Goal: Transaction & Acquisition: Obtain resource

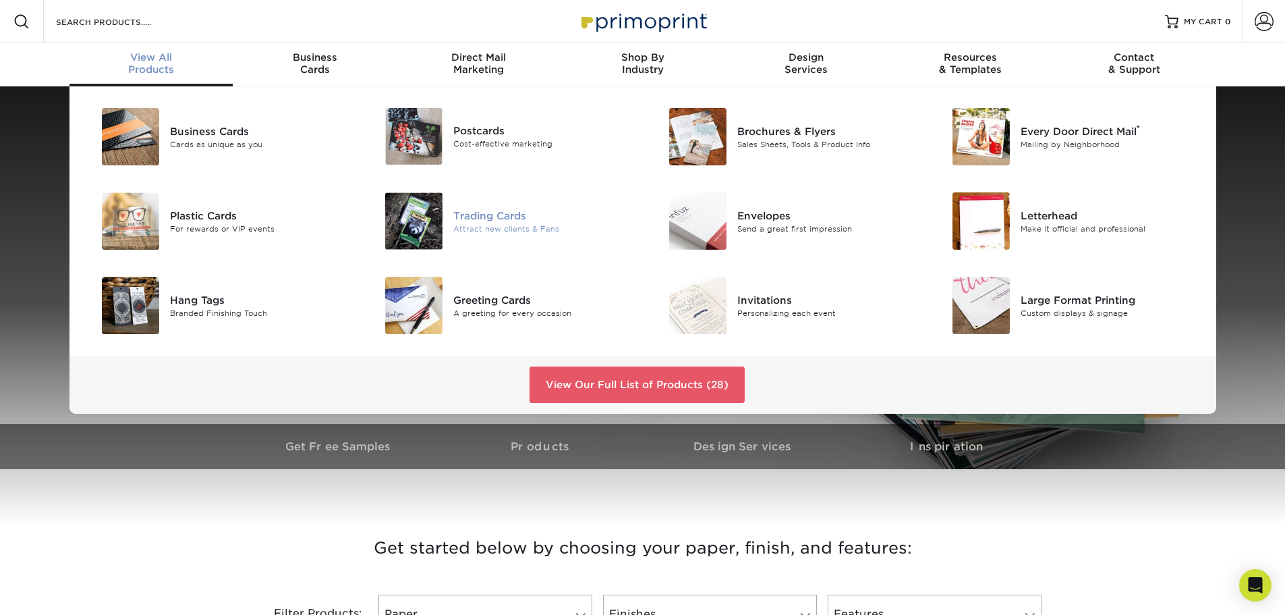
click at [501, 223] on div "Attract new clients & Fans" at bounding box center [542, 228] width 179 height 11
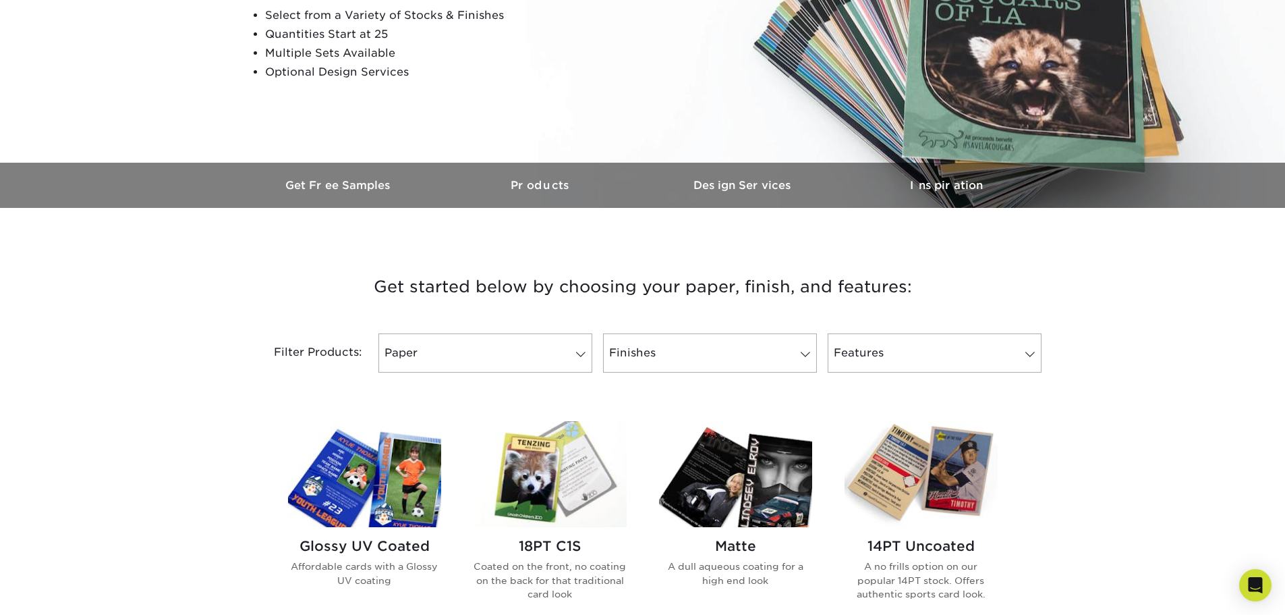
scroll to position [270, 0]
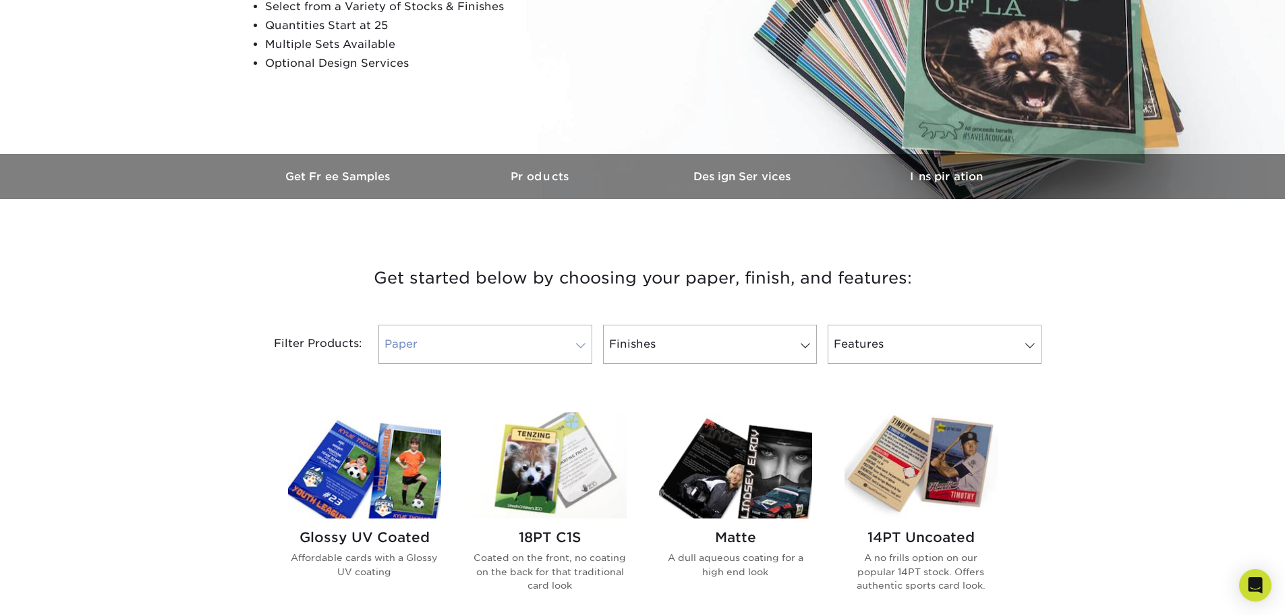
click at [521, 345] on link "Paper" at bounding box center [485, 343] width 214 height 39
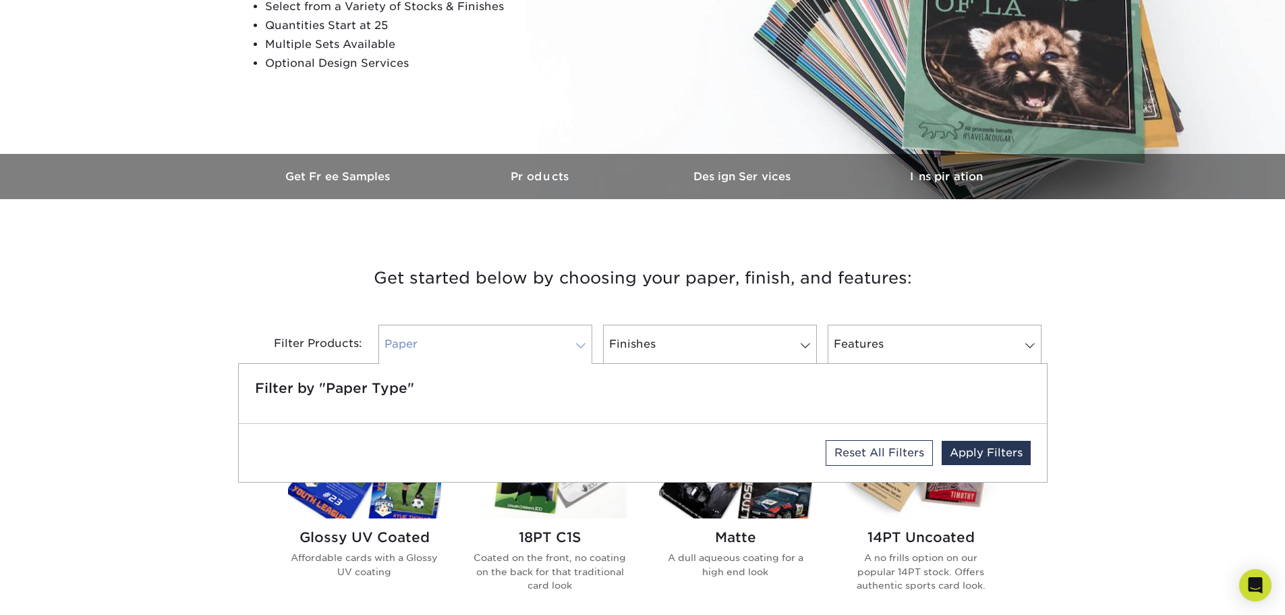
scroll to position [337, 0]
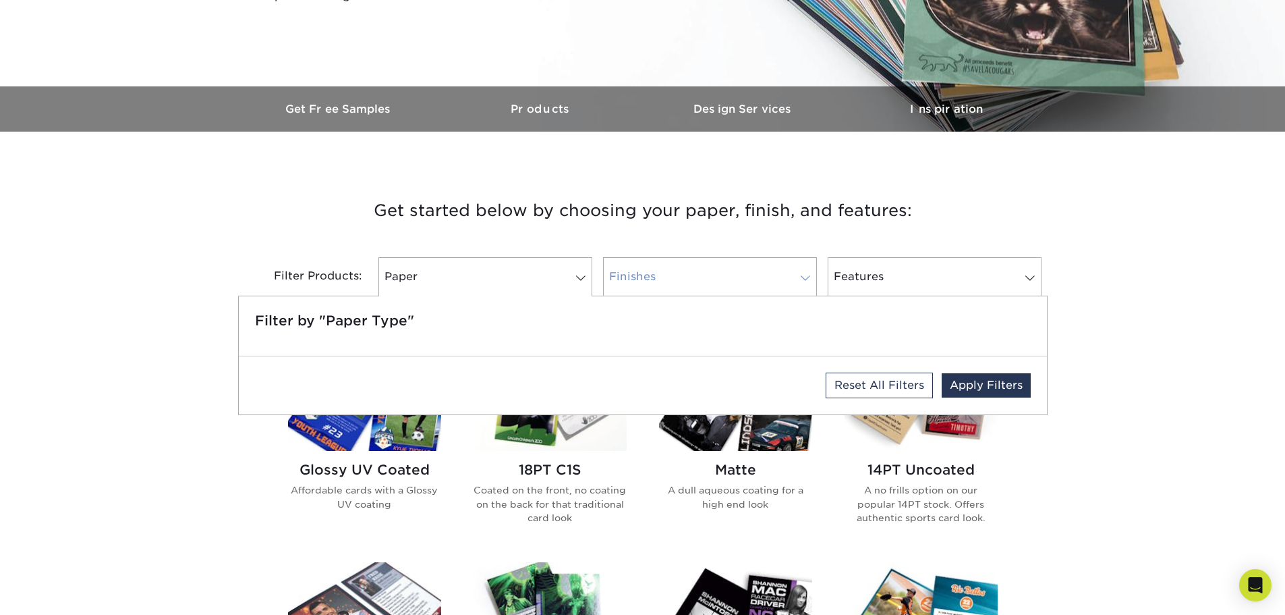
click at [623, 294] on link "Finishes" at bounding box center [710, 276] width 214 height 39
click at [540, 272] on link "Paper" at bounding box center [485, 276] width 214 height 39
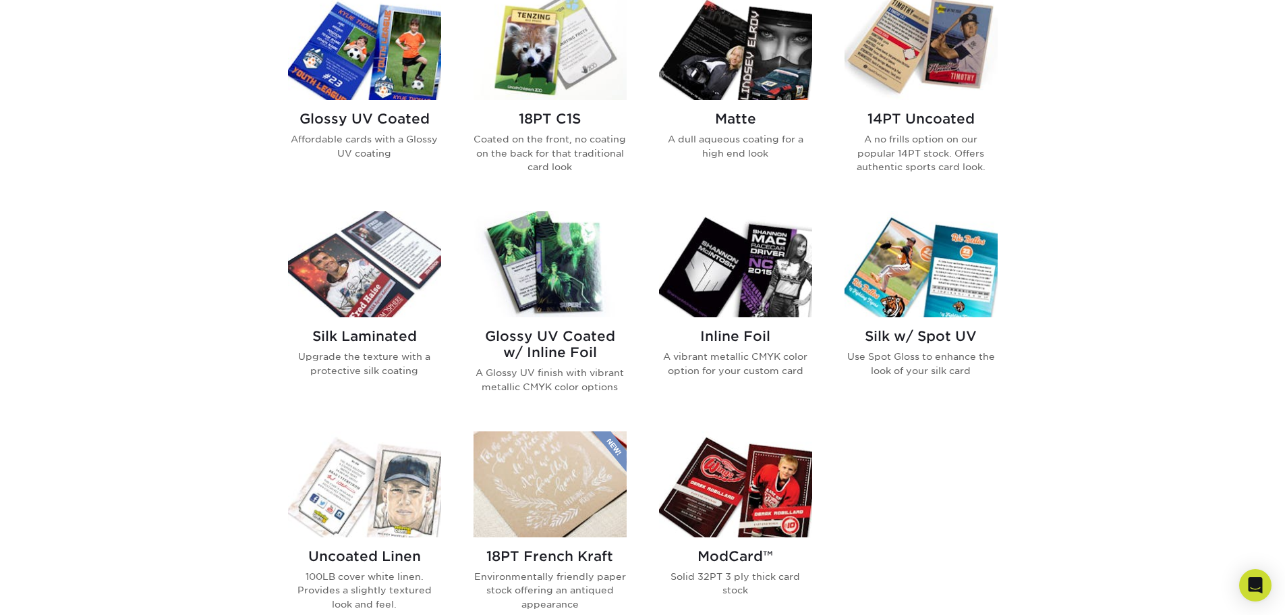
scroll to position [607, 0]
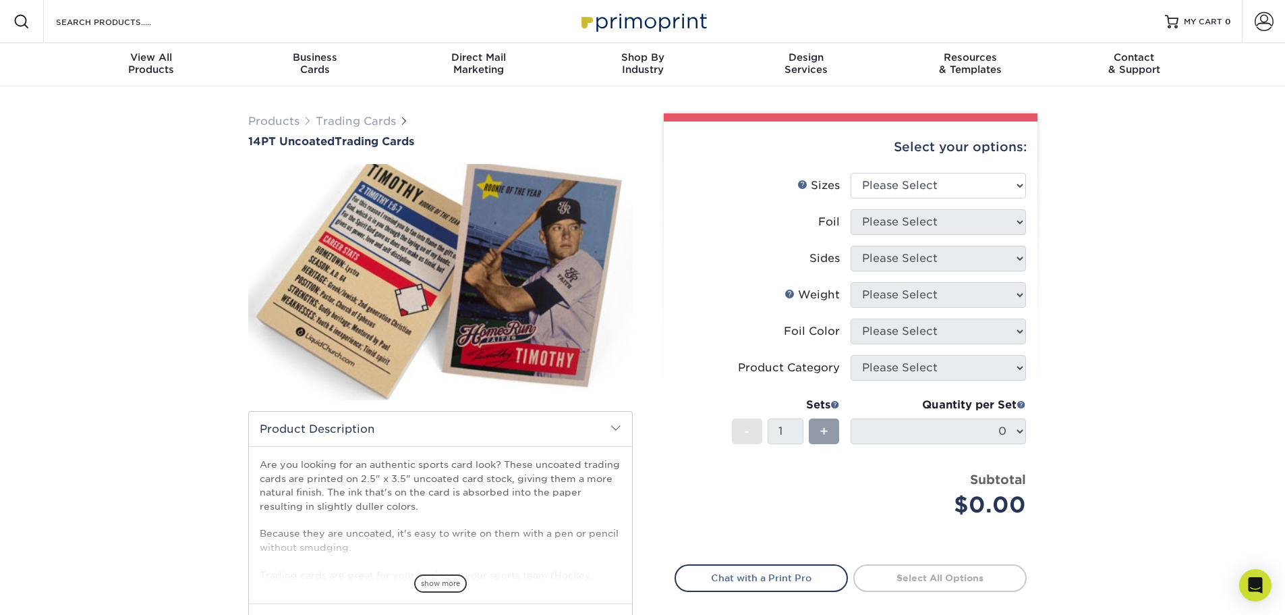
click at [903, 150] on div "Select your options:" at bounding box center [851, 146] width 352 height 51
click at [905, 178] on select "Please Select 2.5" x 3.5"" at bounding box center [938, 186] width 175 height 26
select select "2.50x3.50"
click at [851, 173] on select "Please Select 2.5" x 3.5"" at bounding box center [938, 186] width 175 height 26
click at [894, 222] on select "Please Select Yes No" at bounding box center [938, 222] width 175 height 26
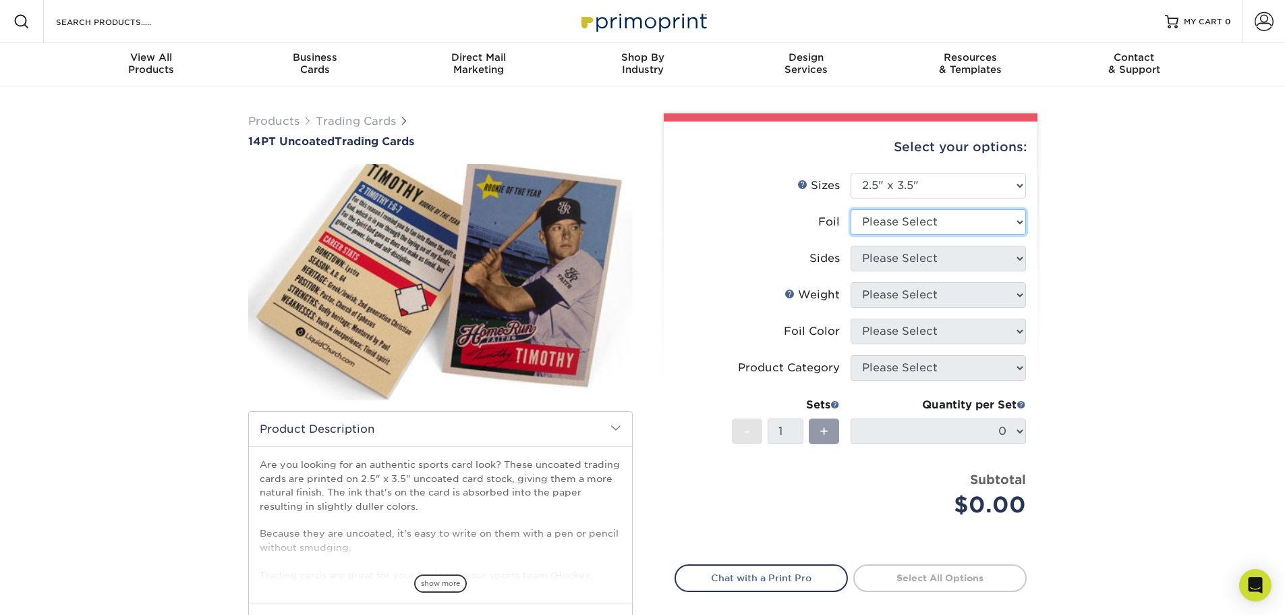
select select "0"
click at [851, 209] on select "Please Select Yes No" at bounding box center [938, 222] width 175 height 26
click at [870, 264] on select "Please Select Print Both Sides Print Front Only" at bounding box center [938, 259] width 175 height 26
select select "13abbda7-1d64-4f25-8bb2-c179b224825d"
click at [851, 246] on select "Please Select Print Both Sides Print Front Only" at bounding box center [938, 259] width 175 height 26
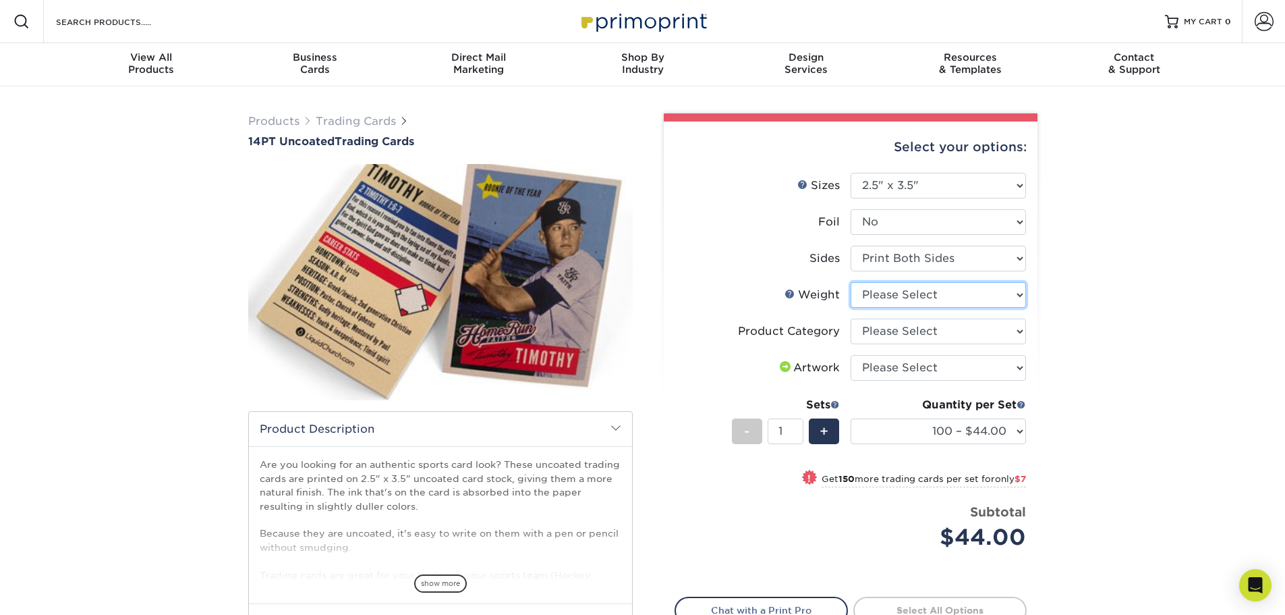
click at [938, 295] on select "Please Select 14PT Uncoated" at bounding box center [938, 295] width 175 height 26
select select "14PT Uncoated"
click at [851, 282] on select "Please Select 14PT Uncoated" at bounding box center [938, 295] width 175 height 26
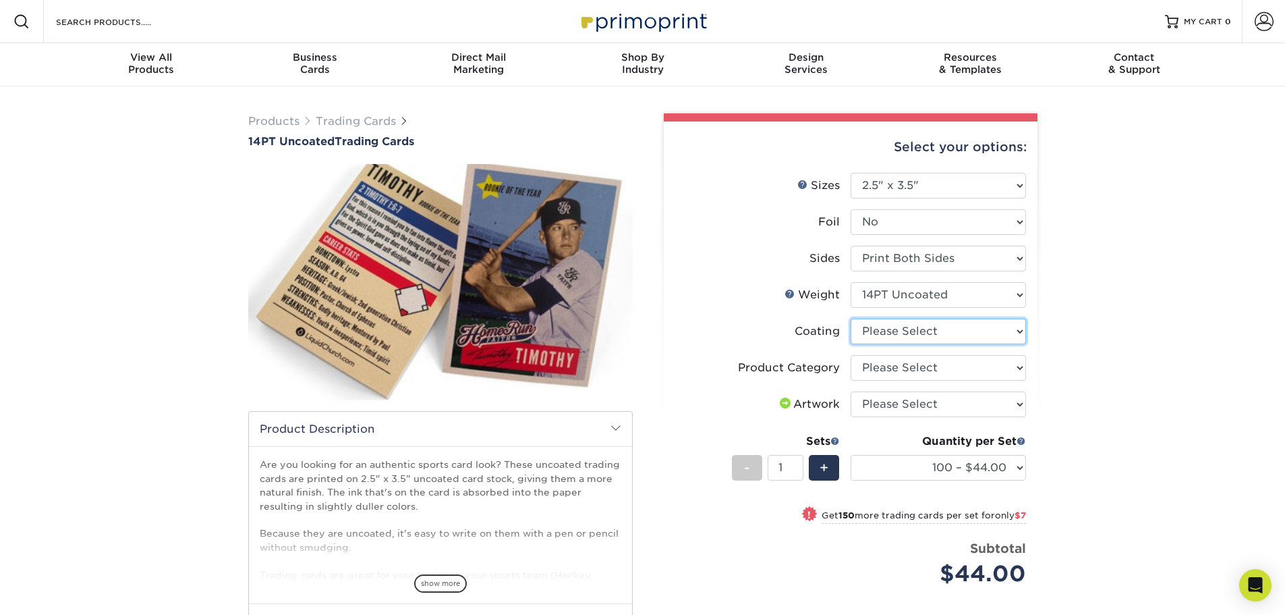
click at [909, 335] on select at bounding box center [938, 331] width 175 height 26
click at [897, 384] on li "Product Category Please Select Trading Cards" at bounding box center [850, 373] width 351 height 36
click at [877, 320] on select at bounding box center [938, 331] width 175 height 26
select select "3e7618de-abca-4bda-9f97-8b9129e913d8"
click at [851, 318] on select at bounding box center [938, 331] width 175 height 26
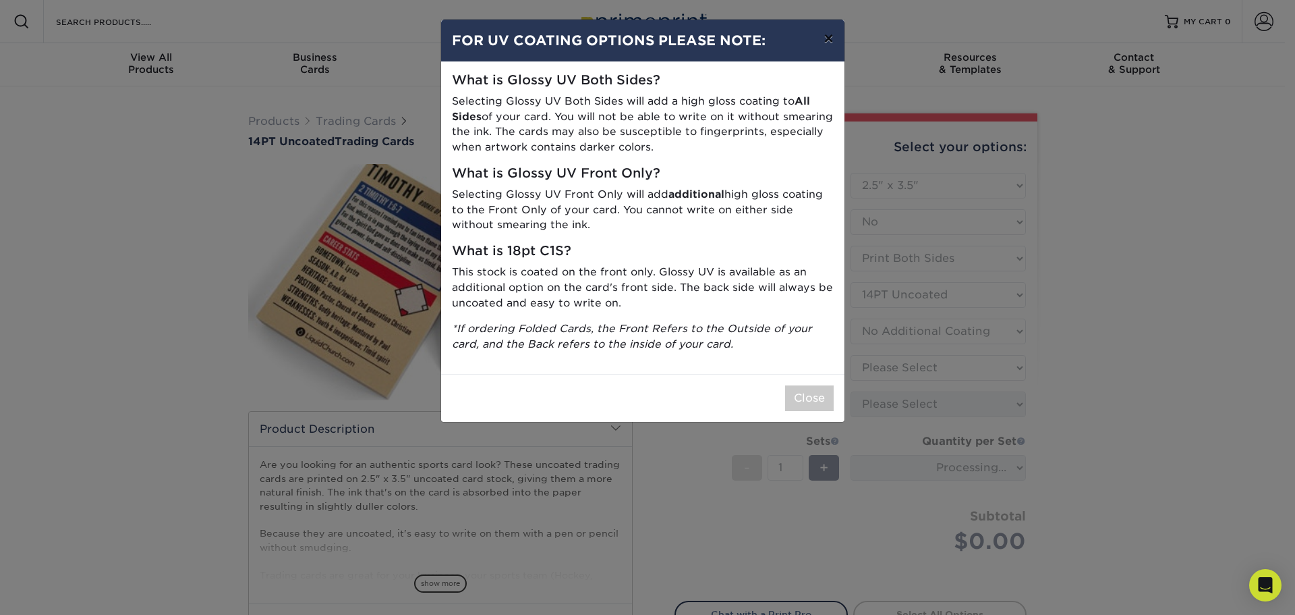
click at [843, 53] on button "×" at bounding box center [828, 39] width 31 height 38
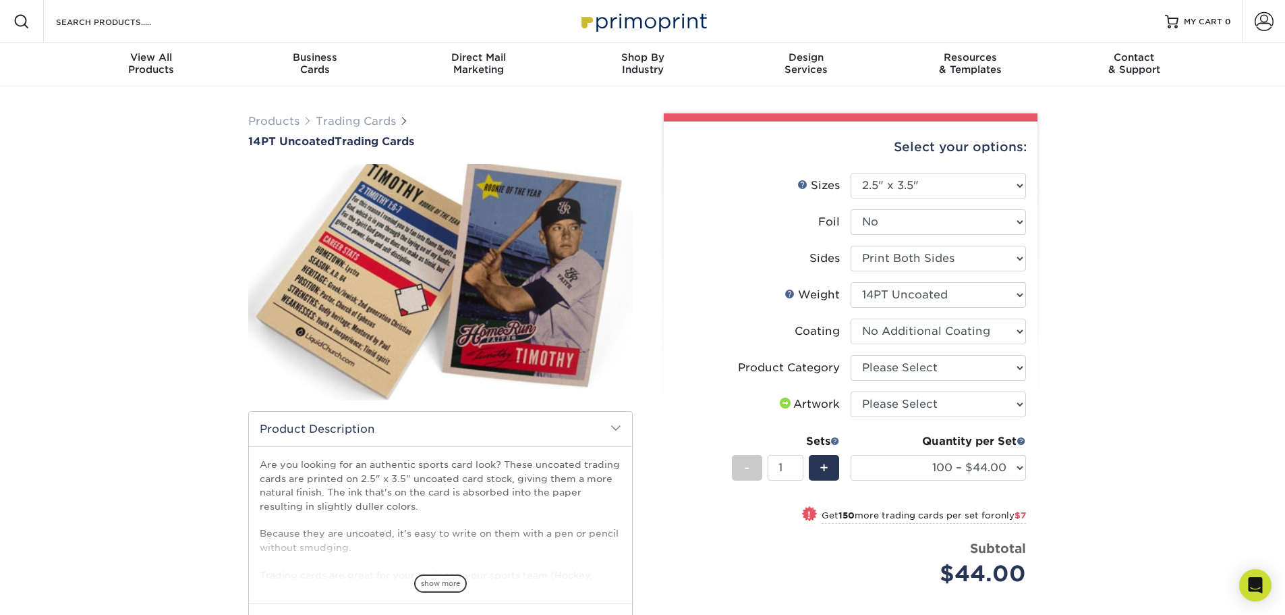
click at [903, 314] on li "Weight Help Weight Please Select 14PT Uncoated" at bounding box center [850, 300] width 351 height 36
click at [901, 333] on select at bounding box center [938, 331] width 175 height 26
click at [851, 318] on select at bounding box center [938, 331] width 175 height 26
click at [864, 370] on select "Please Select Trading Cards" at bounding box center [938, 368] width 175 height 26
select select "c2f9bce9-36c2-409d-b101-c29d9d031e18"
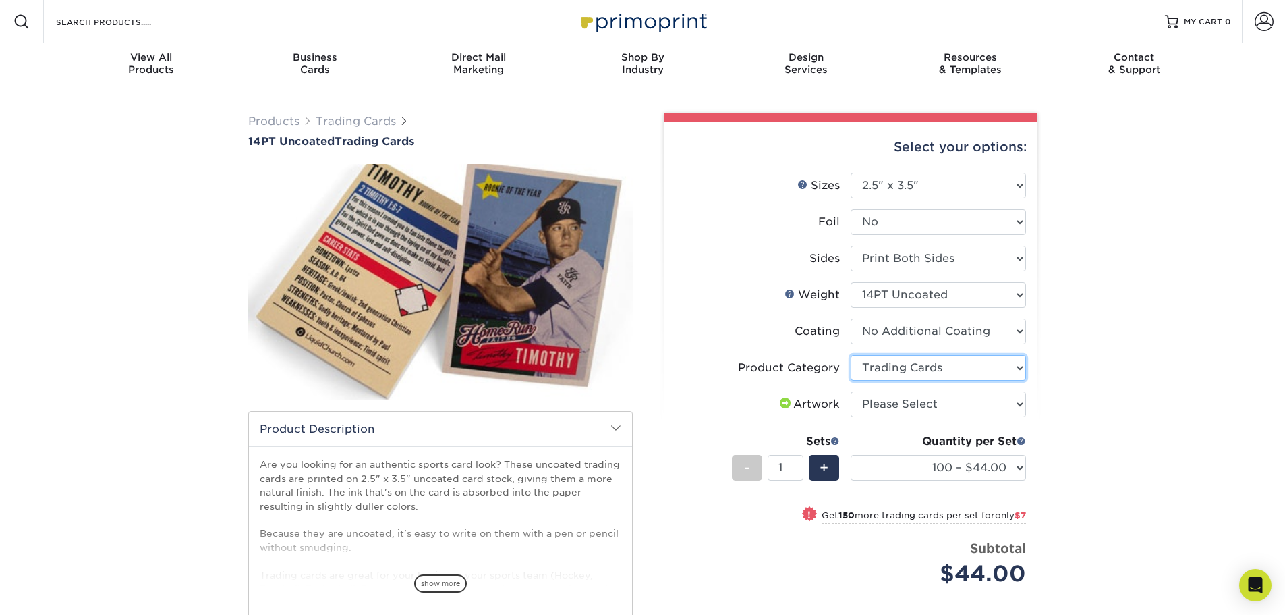
click at [851, 355] on select "Please Select Trading Cards" at bounding box center [938, 368] width 175 height 26
click at [879, 405] on select "Please Select I will upload files I need a design - $100" at bounding box center [938, 404] width 175 height 26
select select "upload"
click at [851, 391] on select "Please Select I will upload files I need a design - $100" at bounding box center [938, 404] width 175 height 26
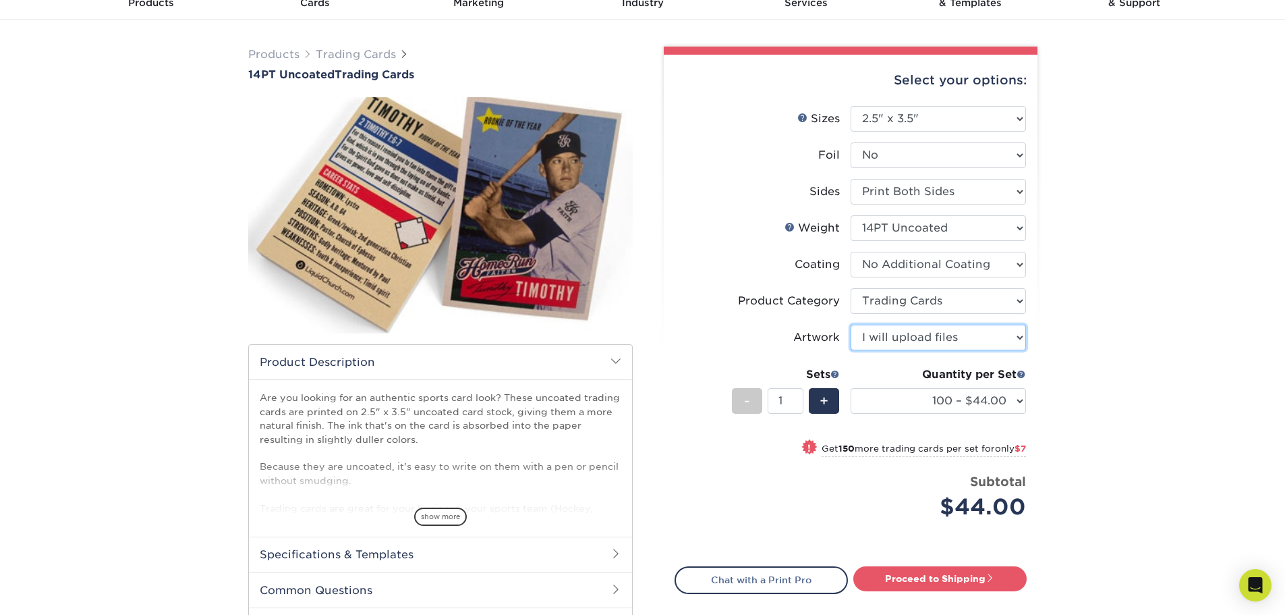
scroll to position [67, 0]
click at [943, 409] on select "100 – $44.00 250 – $51.00 500 – $54.00 1000 – $78.00 2500 – $148.00 5000 – $198…" at bounding box center [938, 400] width 175 height 26
select select "1000 – $78.00"
click at [851, 387] on select "100 – $44.00 250 – $51.00 500 – $54.00 1000 – $78.00 2500 – $148.00 5000 – $198…" at bounding box center [938, 400] width 175 height 26
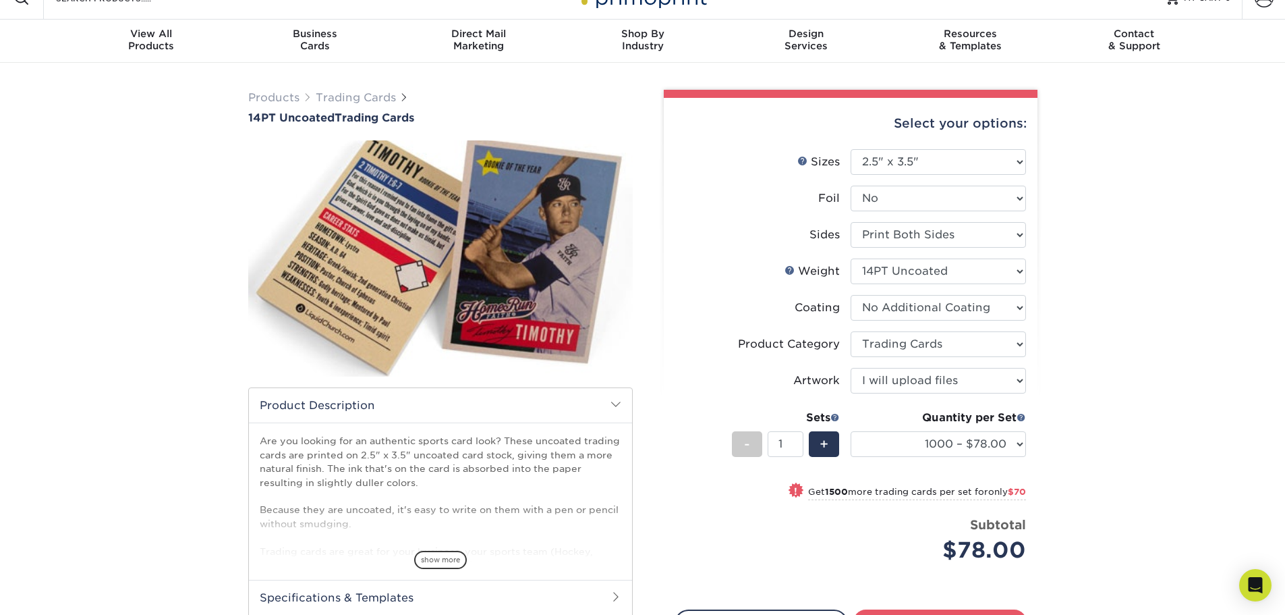
scroll to position [0, 0]
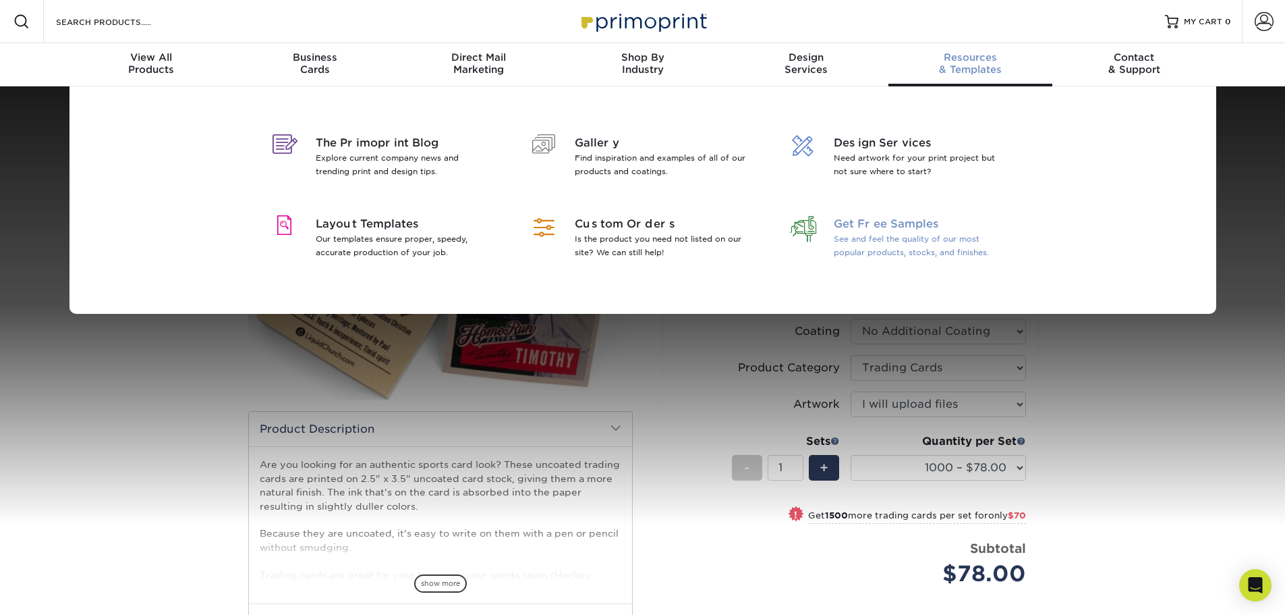
click at [922, 246] on p "See and feel the quality of our most popular products, stocks, and finishes." at bounding box center [921, 245] width 175 height 27
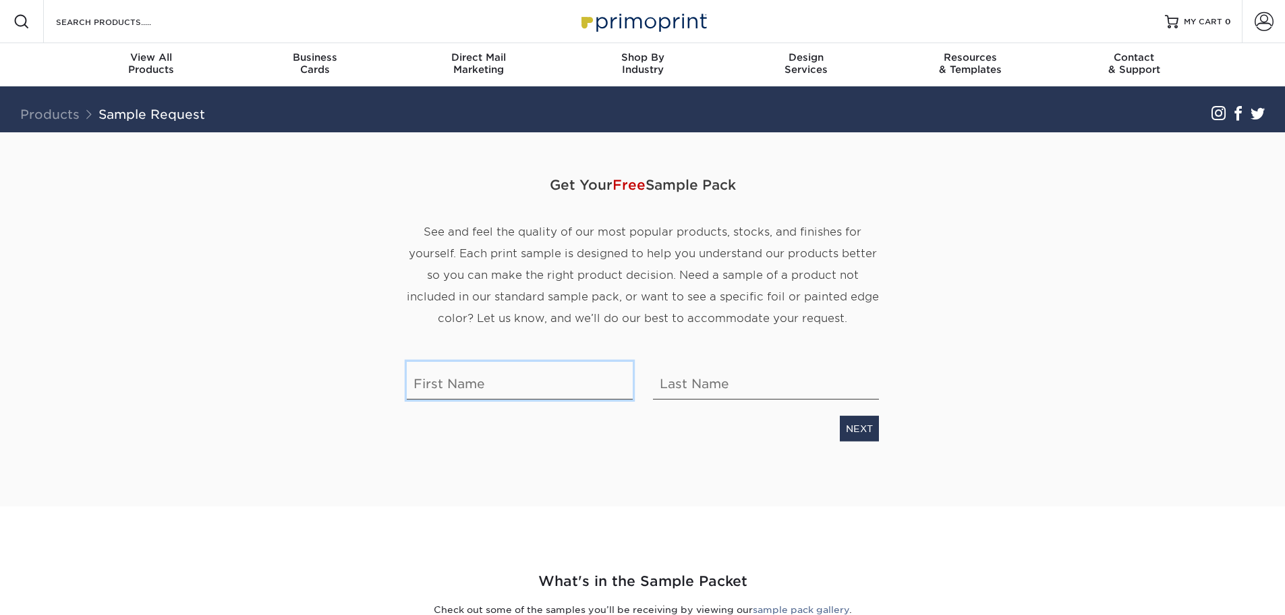
click at [606, 385] on input "text" at bounding box center [520, 381] width 226 height 38
type input "Andrew"
type input "Ziegler"
click at [861, 428] on link "NEXT" at bounding box center [859, 429] width 39 height 26
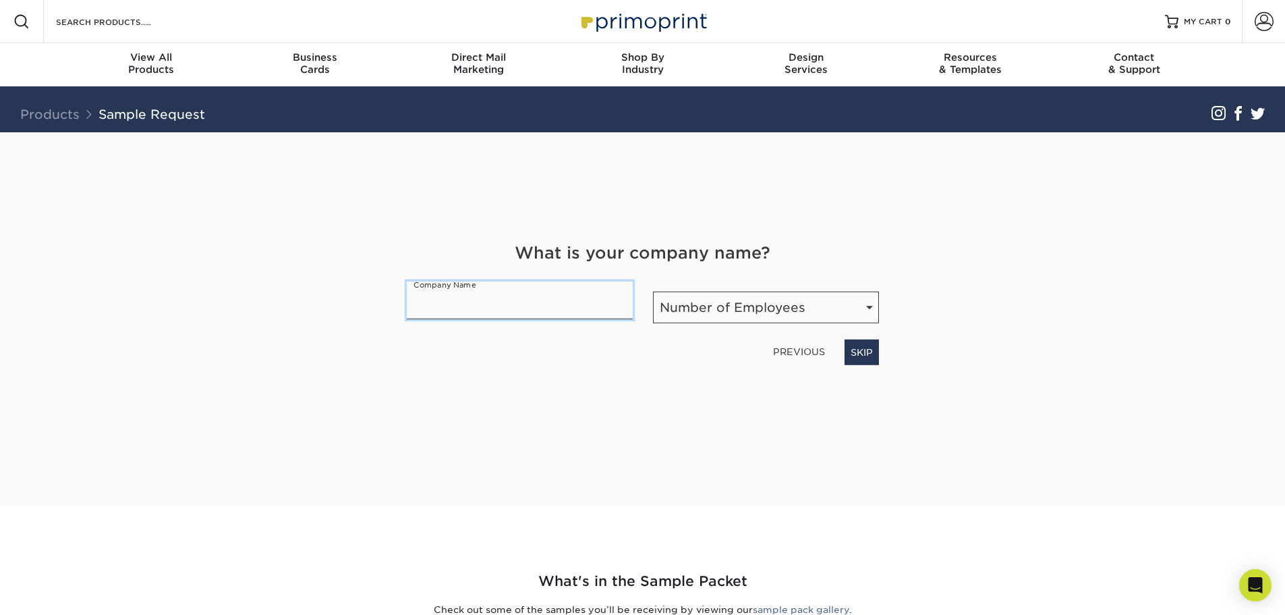
click at [573, 302] on input "text" at bounding box center [520, 300] width 226 height 38
click at [704, 322] on select "Number of Employees Self-employed 1-10 employees 11-50 employees 51-200 employe…" at bounding box center [766, 307] width 226 height 32
select select "Self-employed"
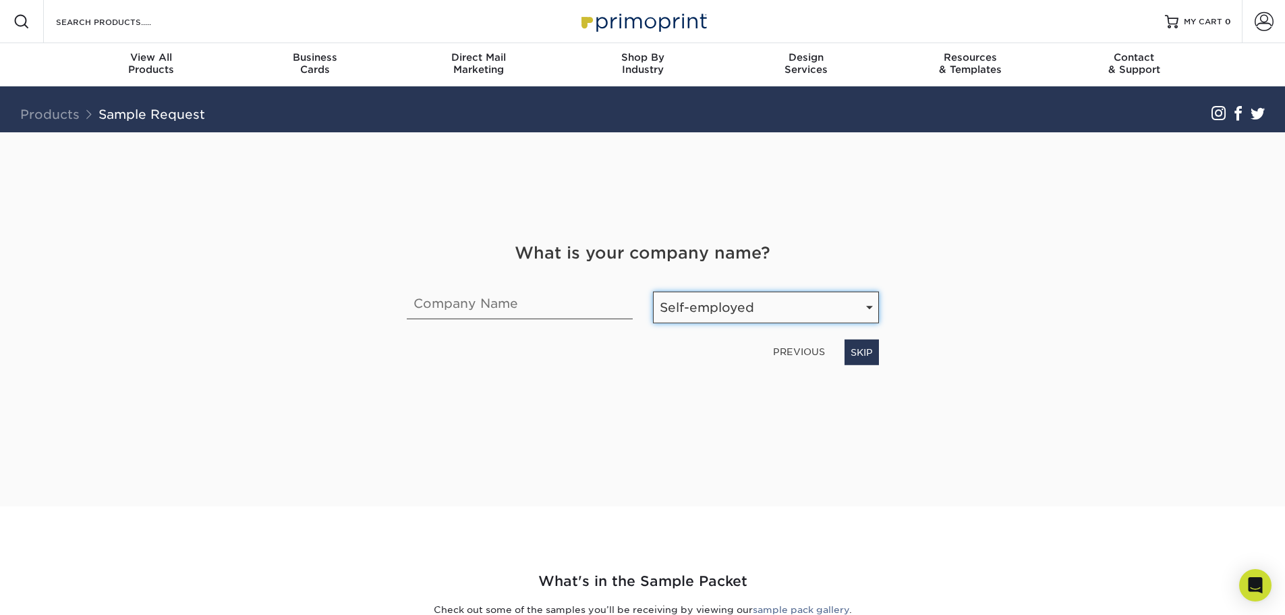
click at [653, 291] on select "Number of Employees Self-employed 1-10 employees 11-50 employees 51-200 employe…" at bounding box center [766, 307] width 226 height 32
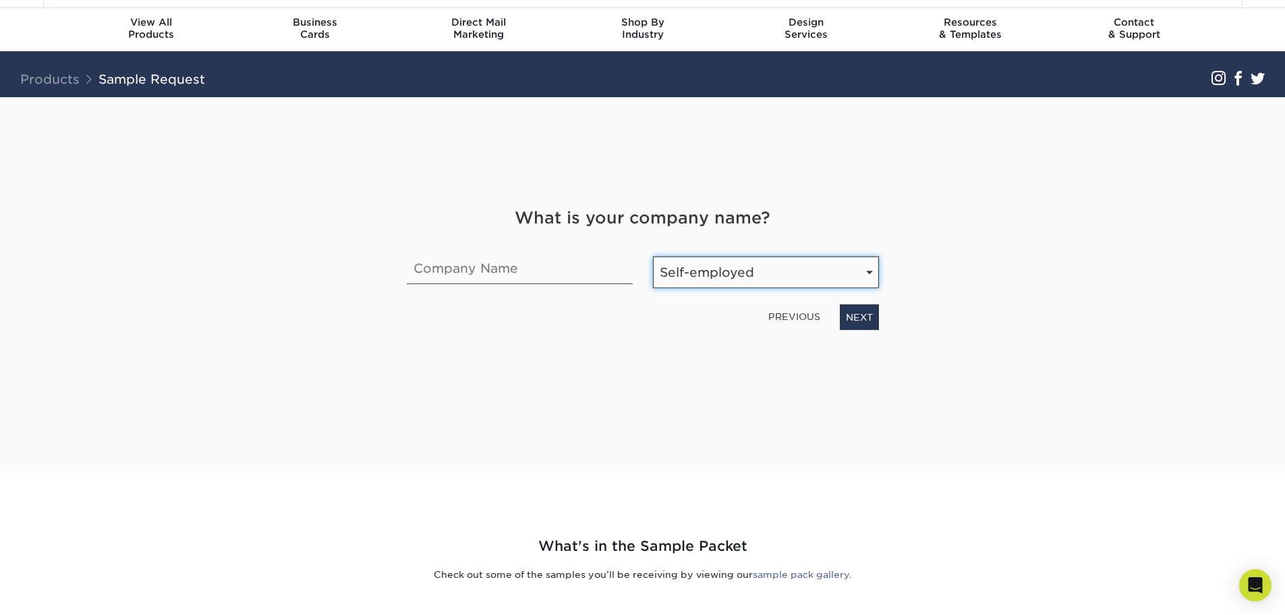
scroll to position [67, 0]
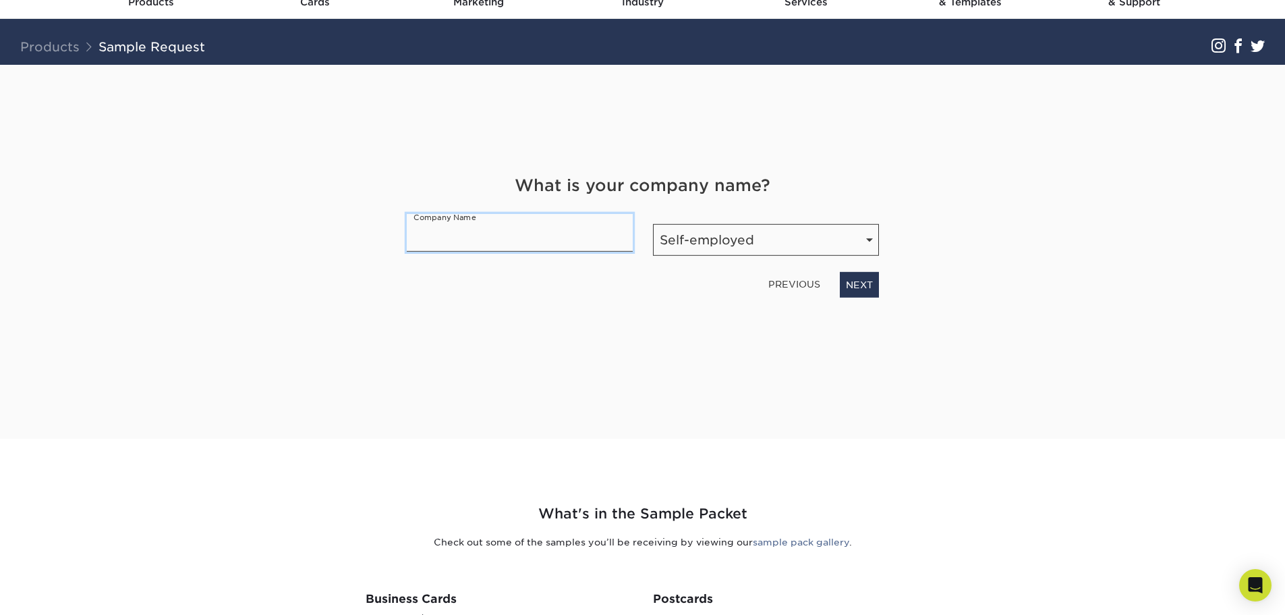
click at [458, 220] on input "text" at bounding box center [520, 233] width 226 height 38
click at [868, 295] on link "NEXT" at bounding box center [859, 285] width 39 height 26
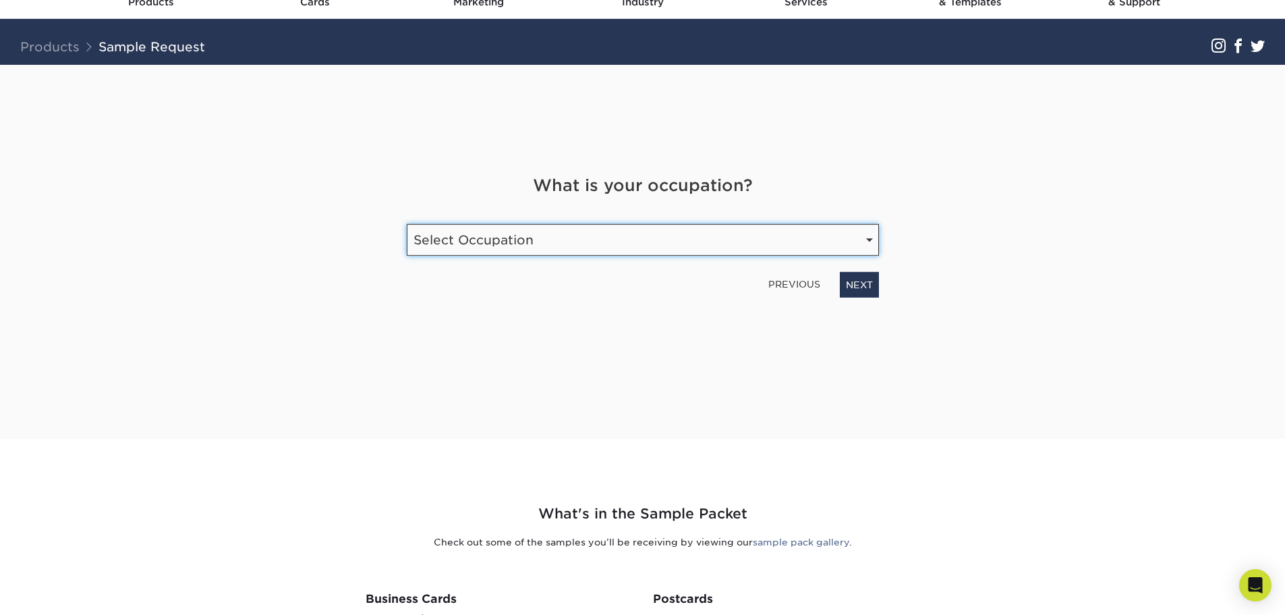
click at [790, 238] on select "Select Occupation Agency Automotive Blogger Cleaning Services Construction Educ…" at bounding box center [643, 240] width 472 height 32
click at [407, 224] on select "Select Occupation Agency Automotive Blogger Cleaning Services Construction Educ…" at bounding box center [643, 240] width 472 height 32
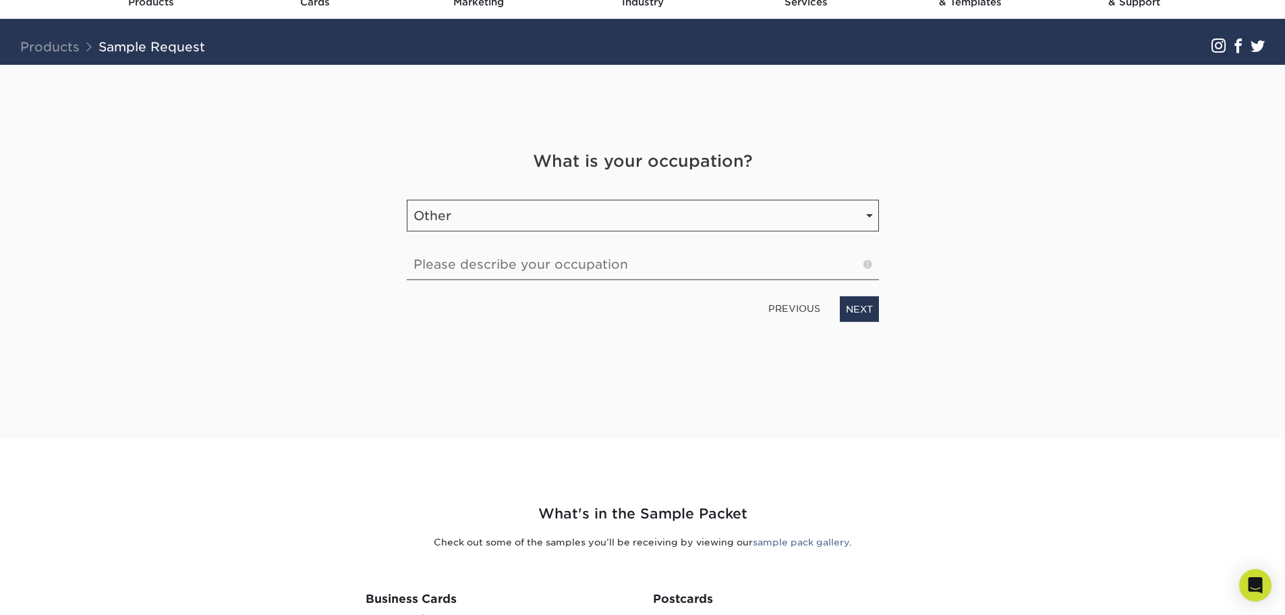
click at [642, 281] on div "What is your occupation? Occupation Select Occupation Agency Automotive Blogger…" at bounding box center [643, 235] width 492 height 173
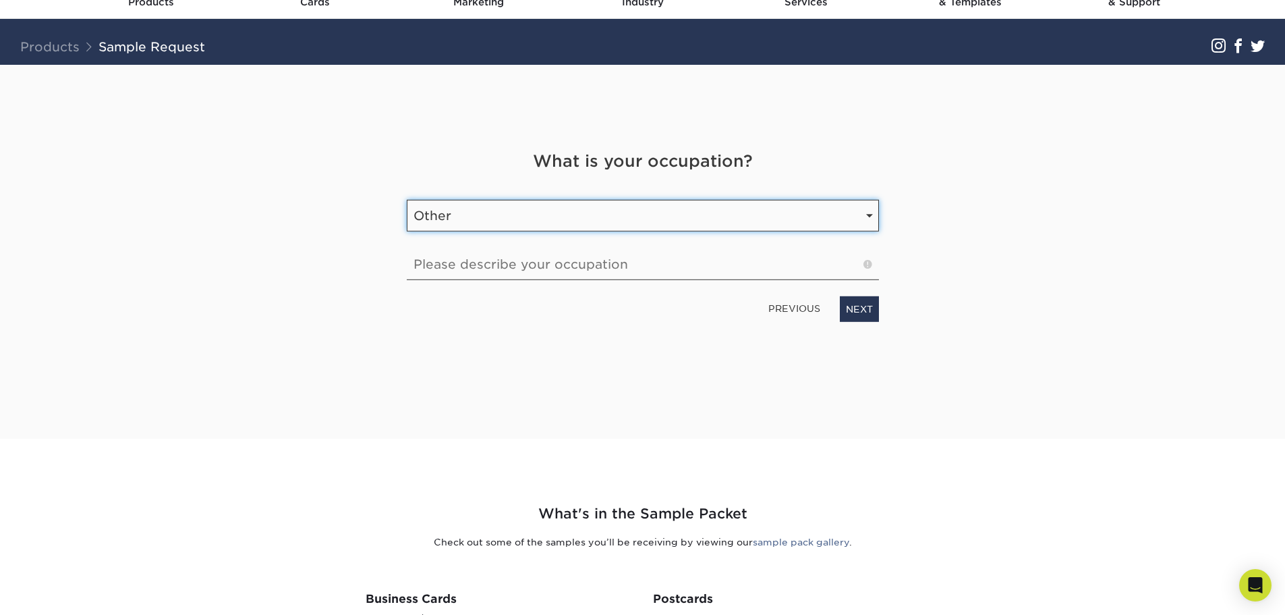
click at [639, 223] on select "Select Occupation Agency Automotive Blogger Cleaning Services Construction Educ…" at bounding box center [643, 216] width 472 height 32
select select "Etsy Shop Owner"
click at [407, 223] on select "Select Occupation Agency Automotive Blogger Cleaning Services Construction Educ…" at bounding box center [643, 216] width 472 height 32
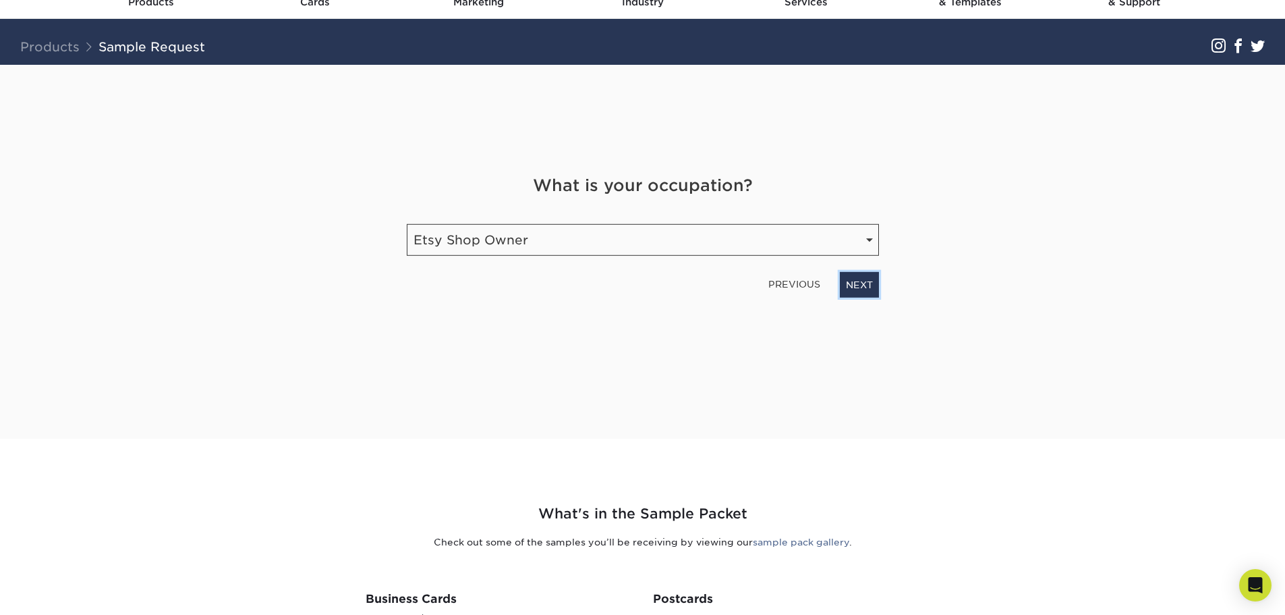
click at [852, 286] on link "NEXT" at bounding box center [859, 285] width 39 height 26
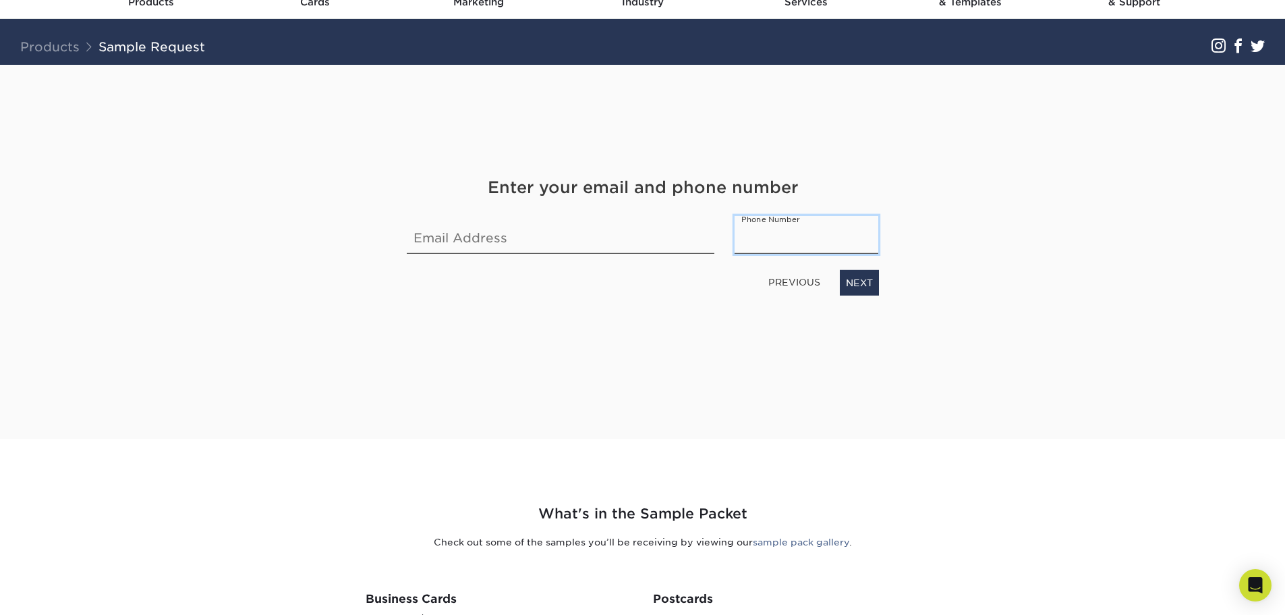
click at [816, 235] on input "text" at bounding box center [807, 235] width 144 height 38
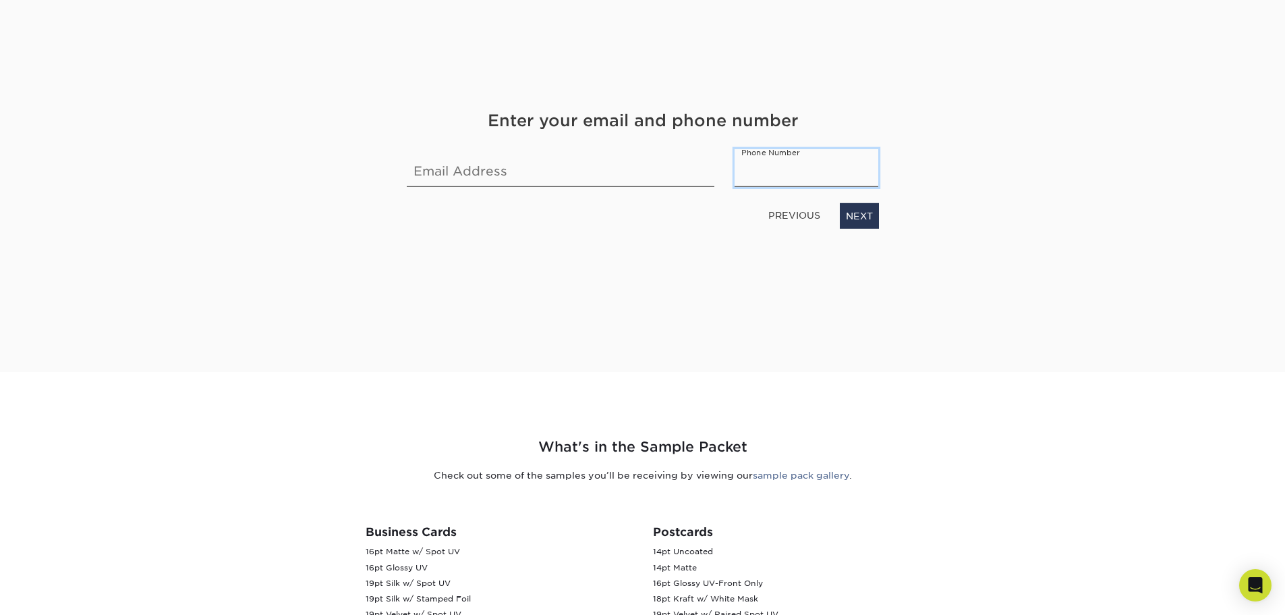
scroll to position [270, 0]
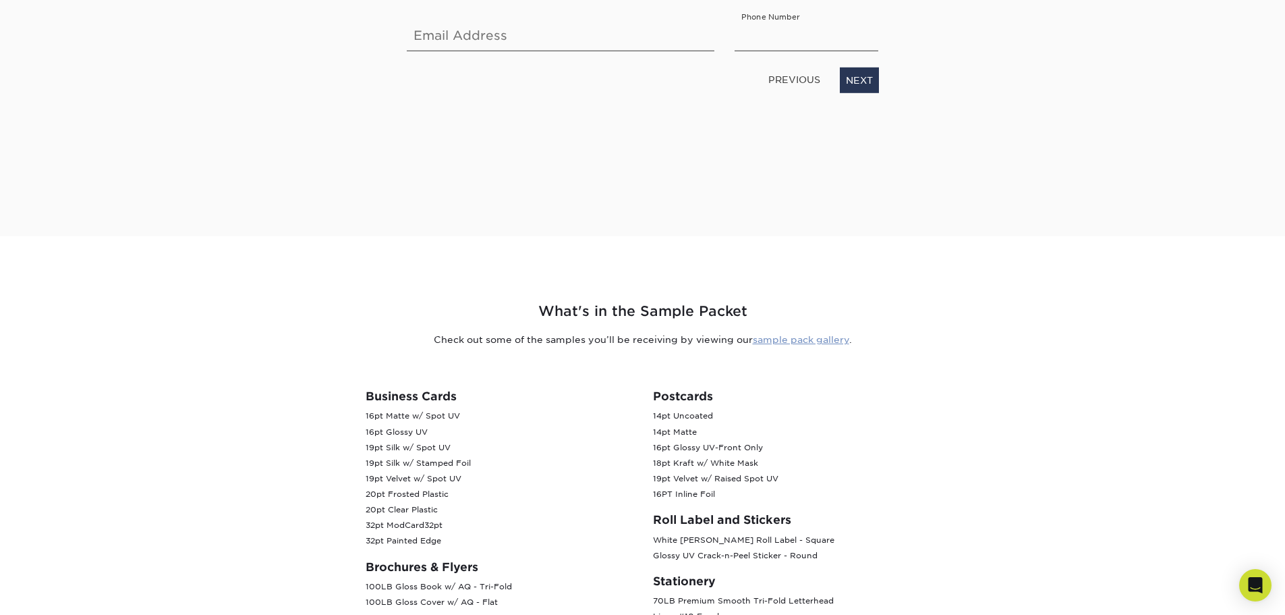
click at [813, 341] on link "sample pack gallery" at bounding box center [801, 339] width 96 height 11
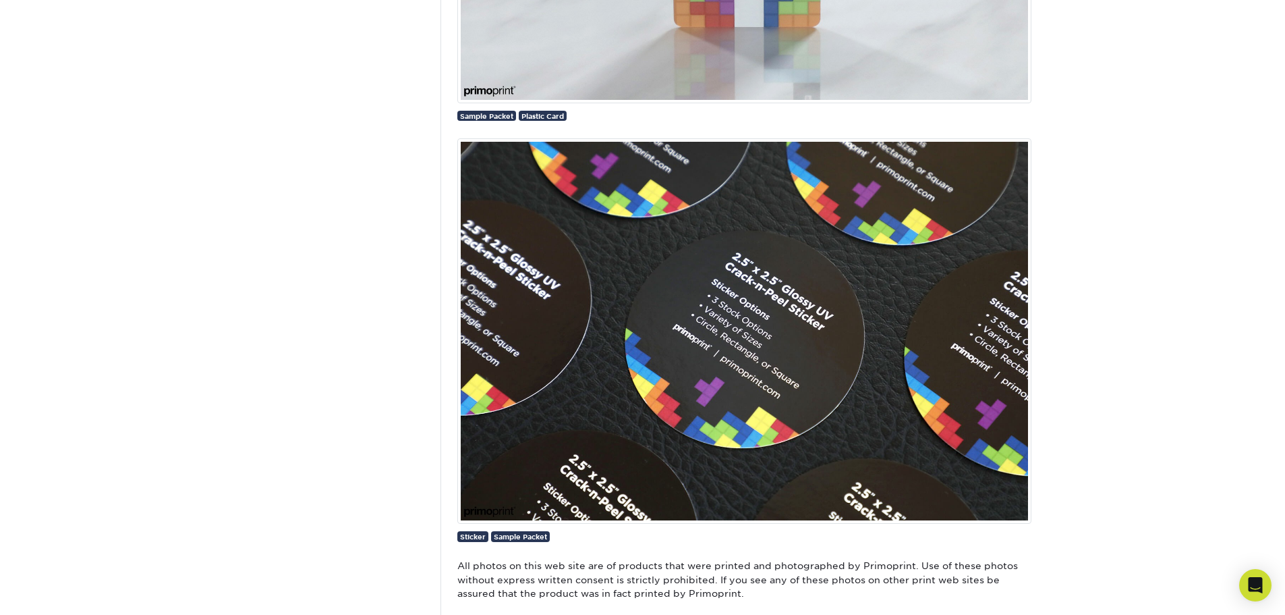
scroll to position [2968, 0]
